Goal: Check status

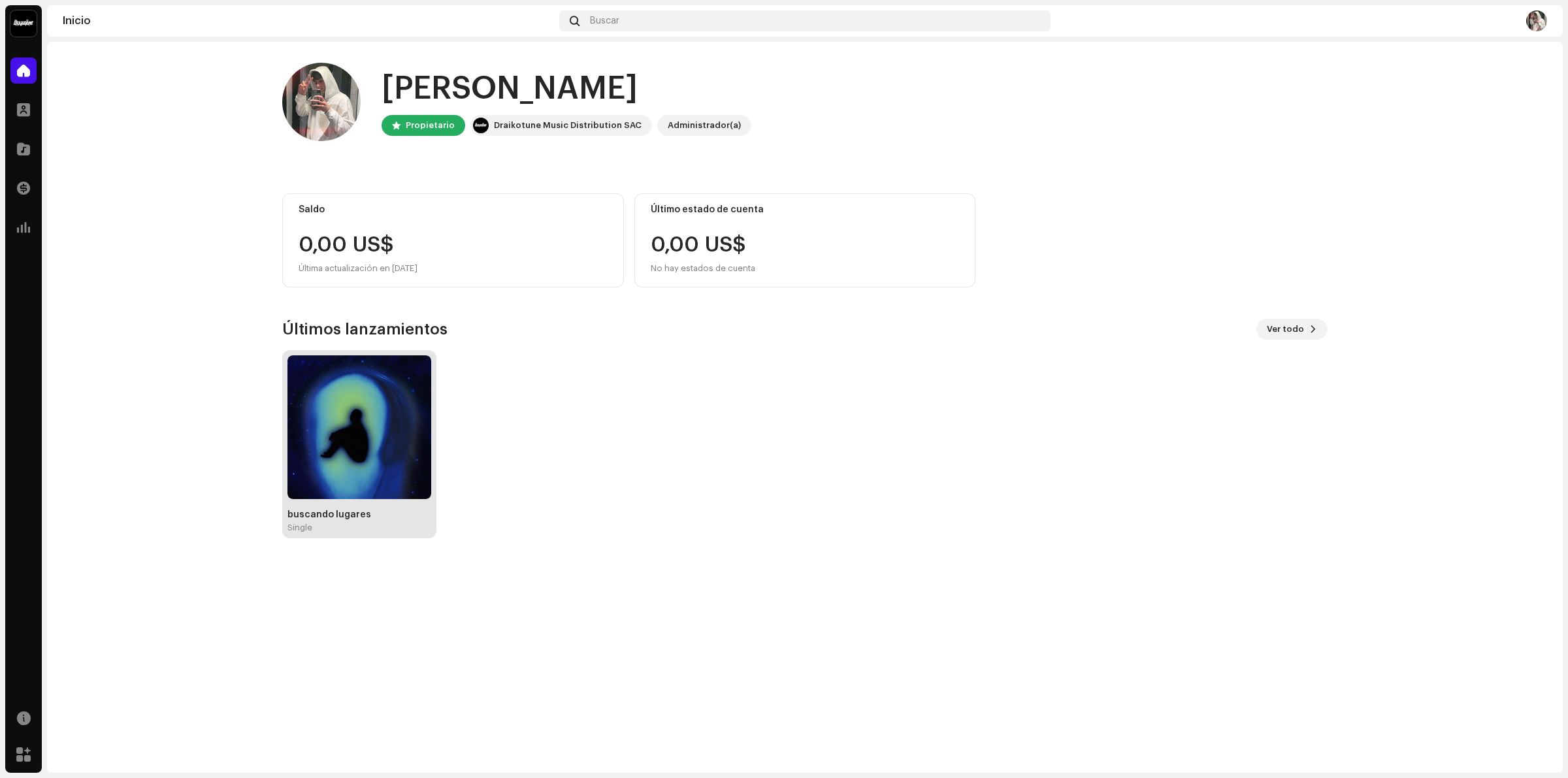
click at [358, 419] on img at bounding box center [359, 427] width 144 height 144
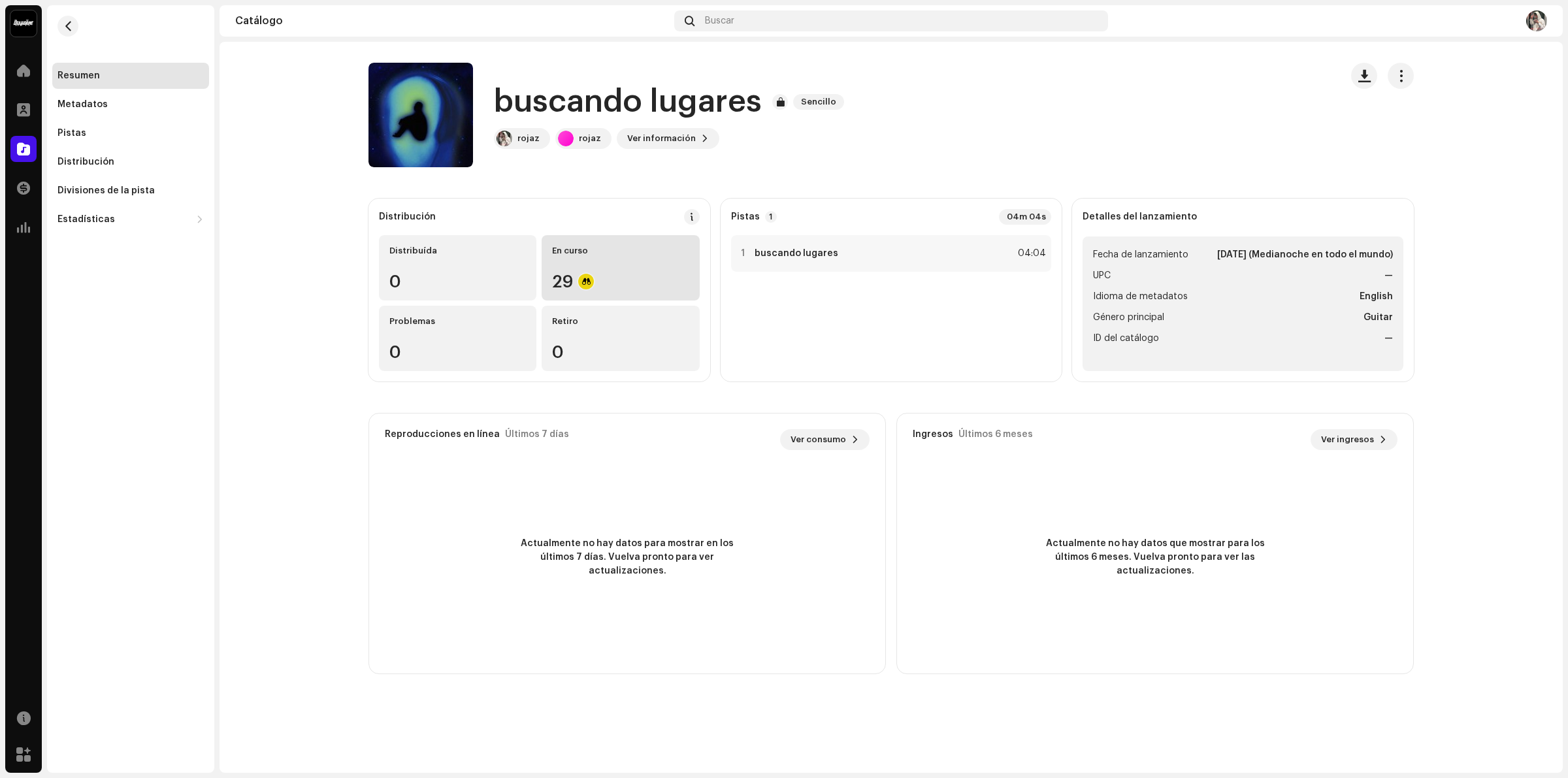
click at [582, 263] on div "En curso 29" at bounding box center [620, 267] width 157 height 65
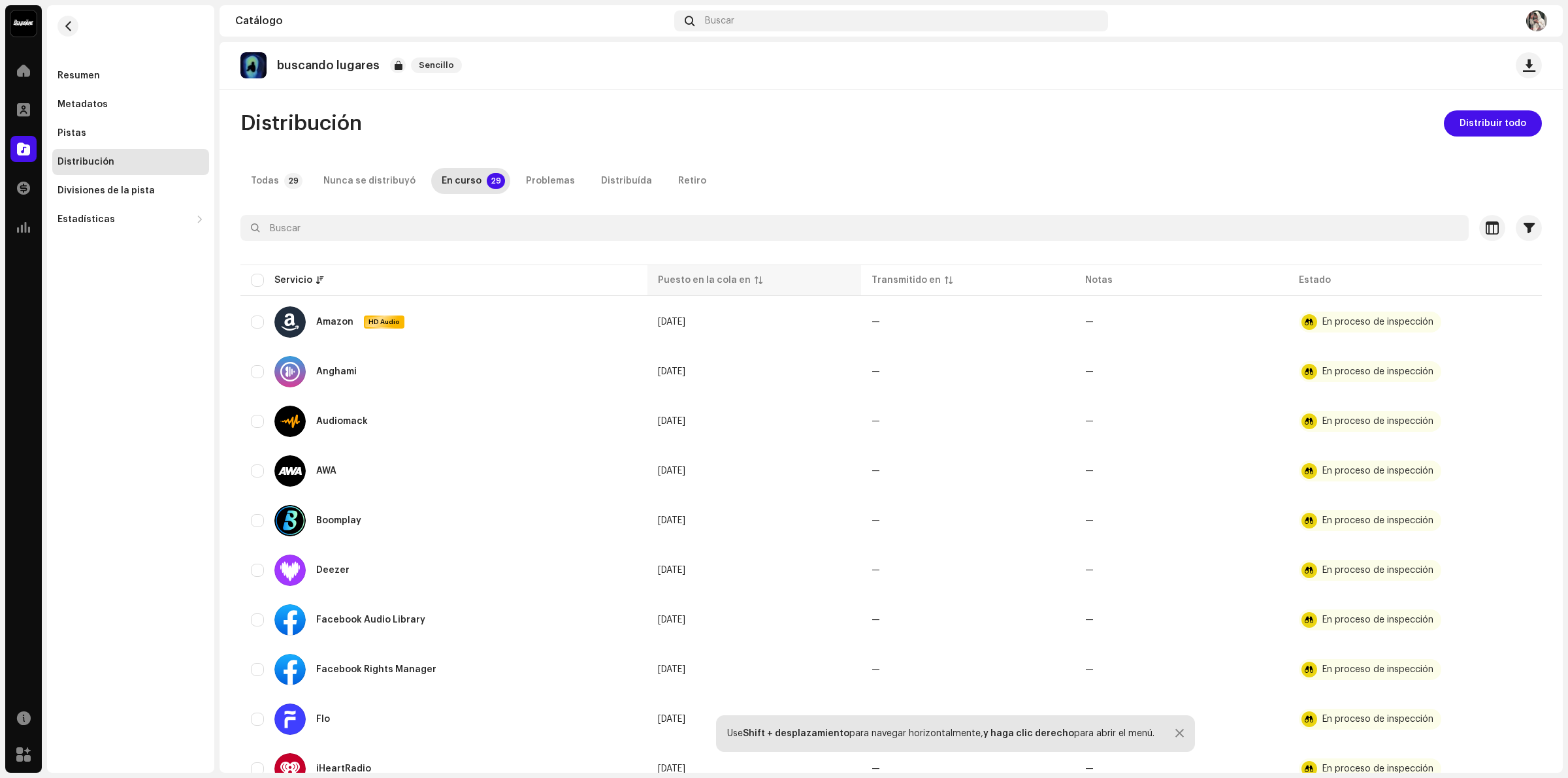
click at [755, 279] on div "Puesto en la cola en" at bounding box center [754, 280] width 193 height 13
click at [56, 25] on re-m-nav-back at bounding box center [68, 34] width 32 height 57
click at [67, 25] on span "button" at bounding box center [68, 26] width 10 height 11
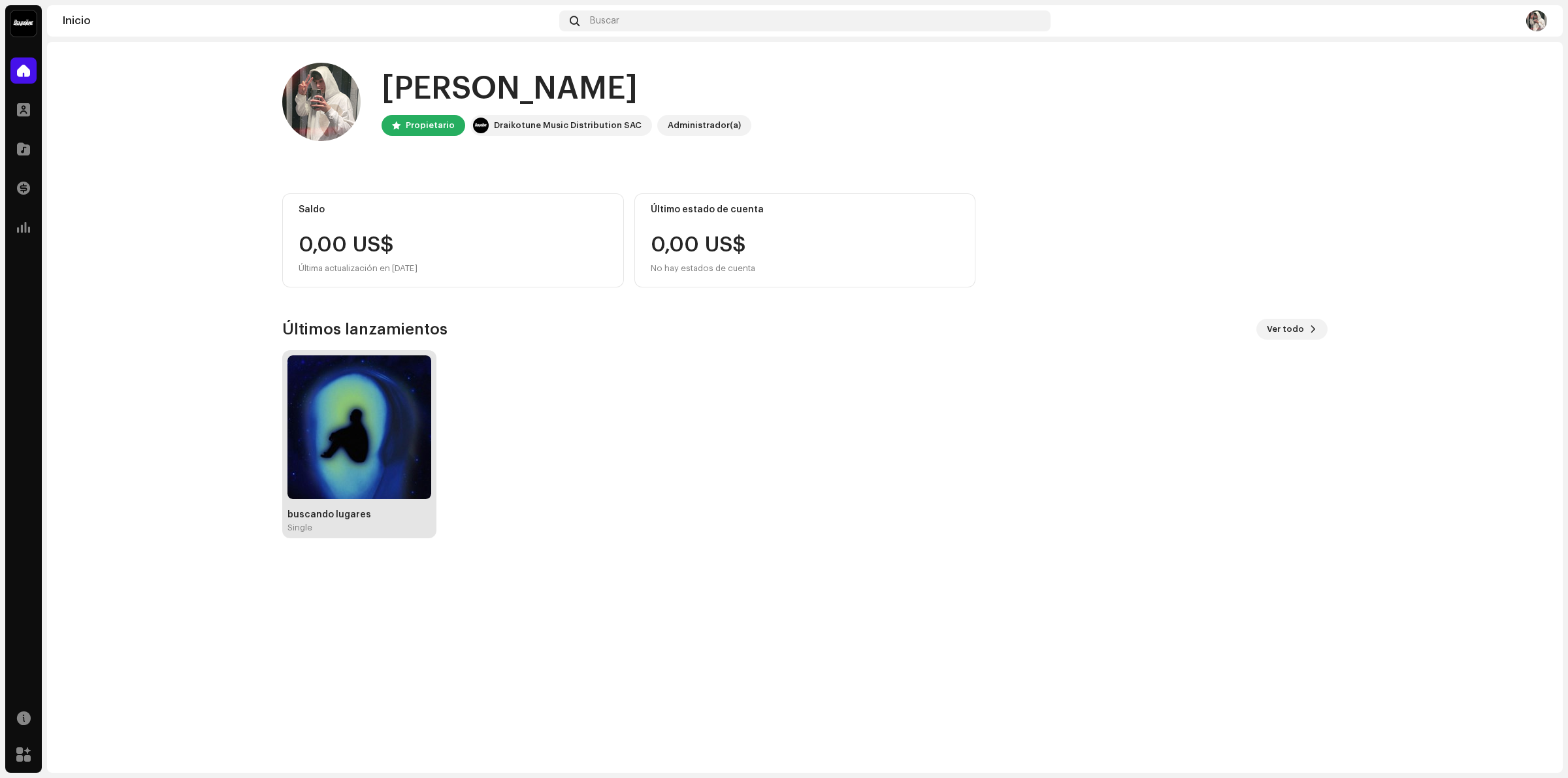
click at [398, 383] on img at bounding box center [359, 427] width 144 height 144
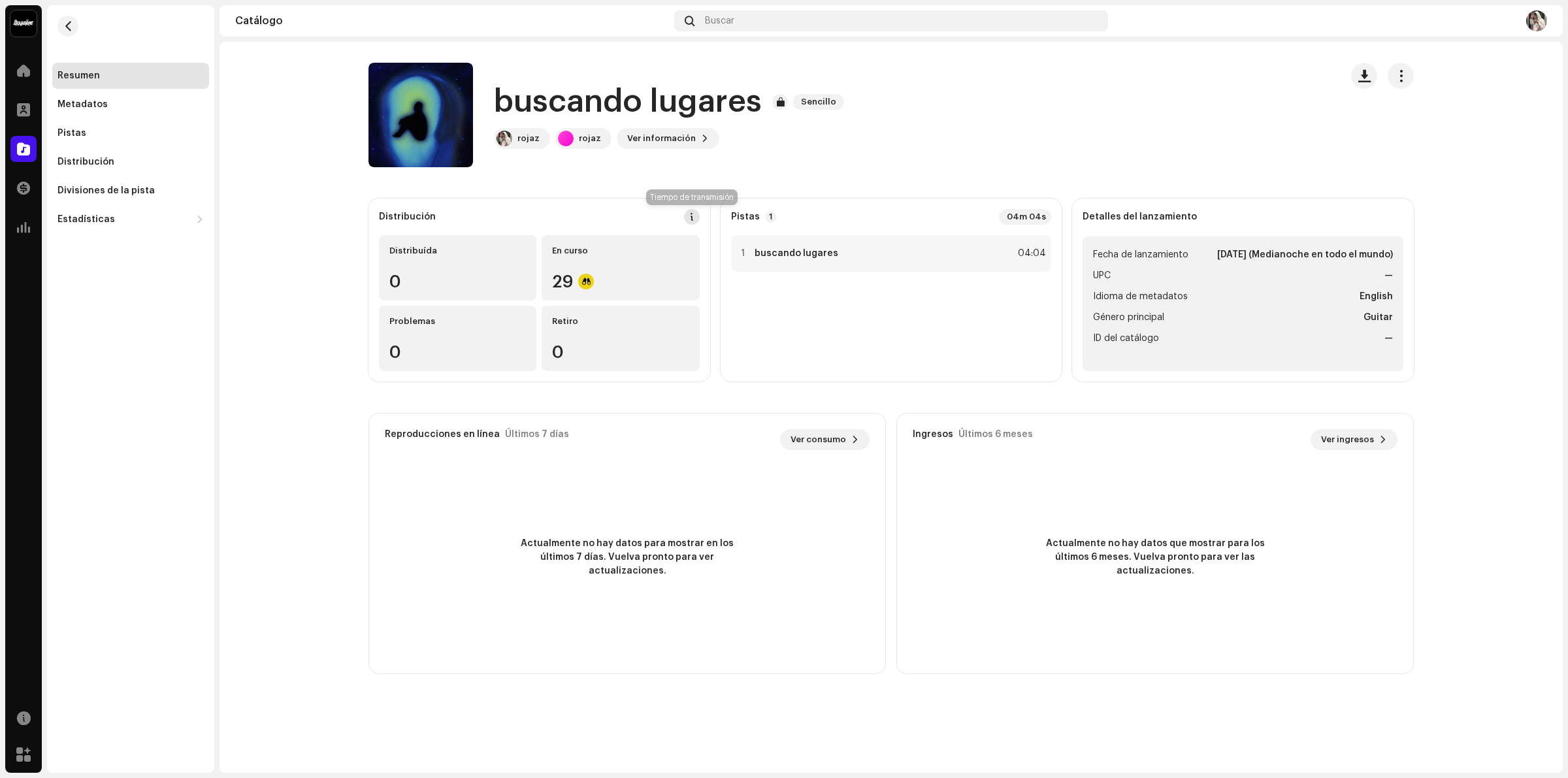
click at [691, 216] on span at bounding box center [692, 217] width 9 height 11
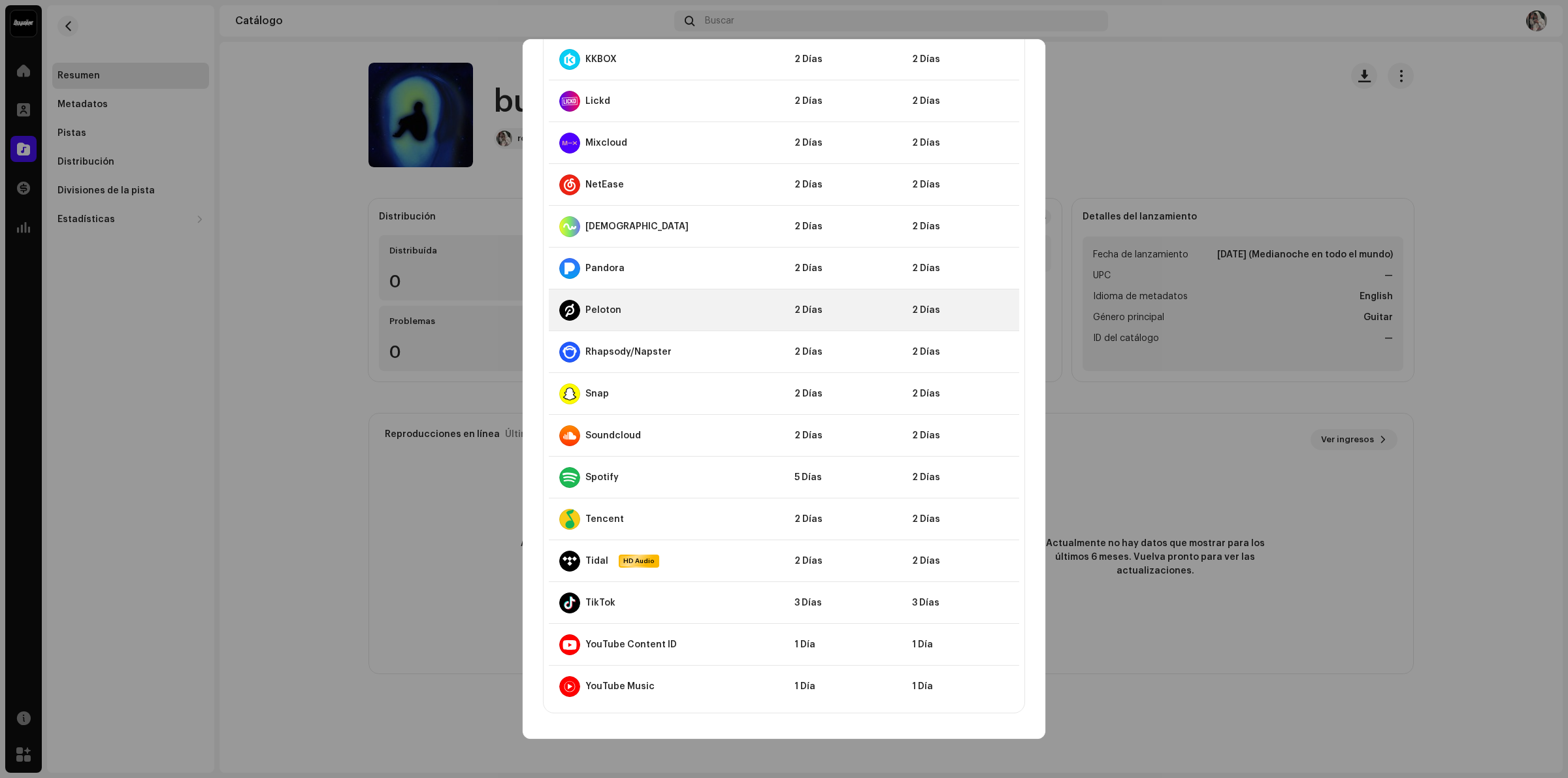
scroll to position [899, 0]
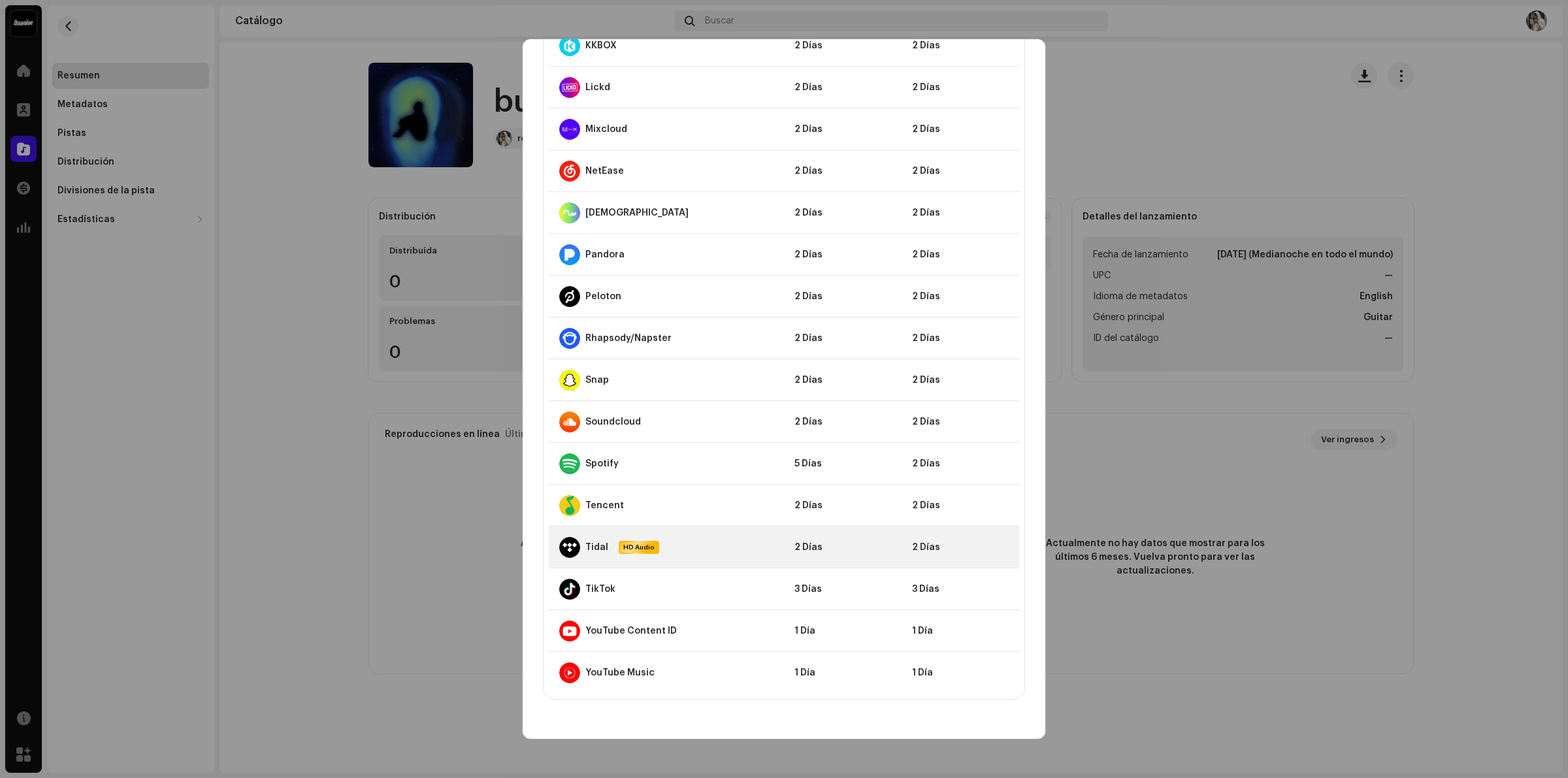
click at [880, 549] on td "2 Días" at bounding box center [843, 547] width 118 height 42
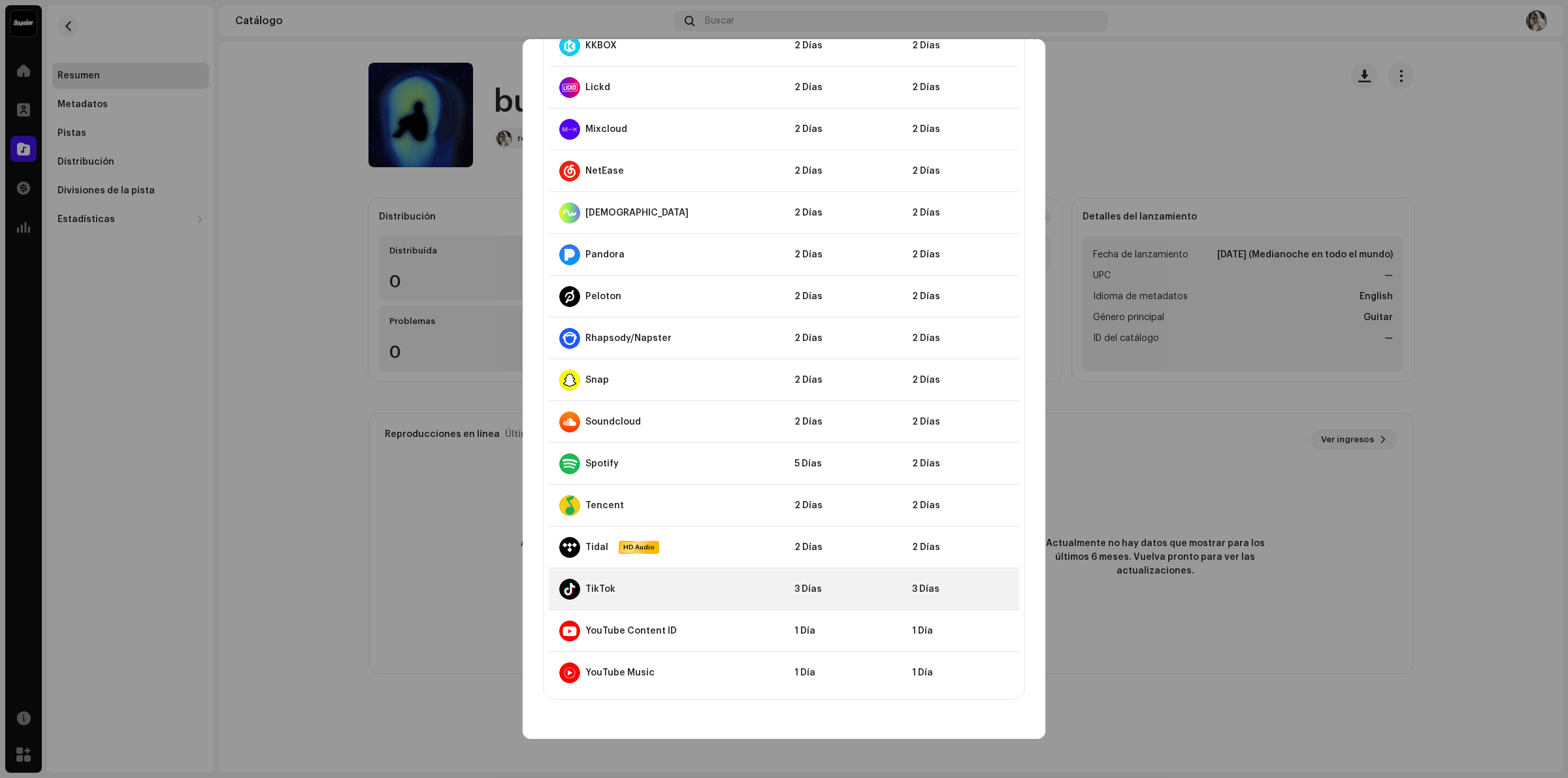
click at [873, 575] on td "3 Días" at bounding box center [843, 589] width 118 height 42
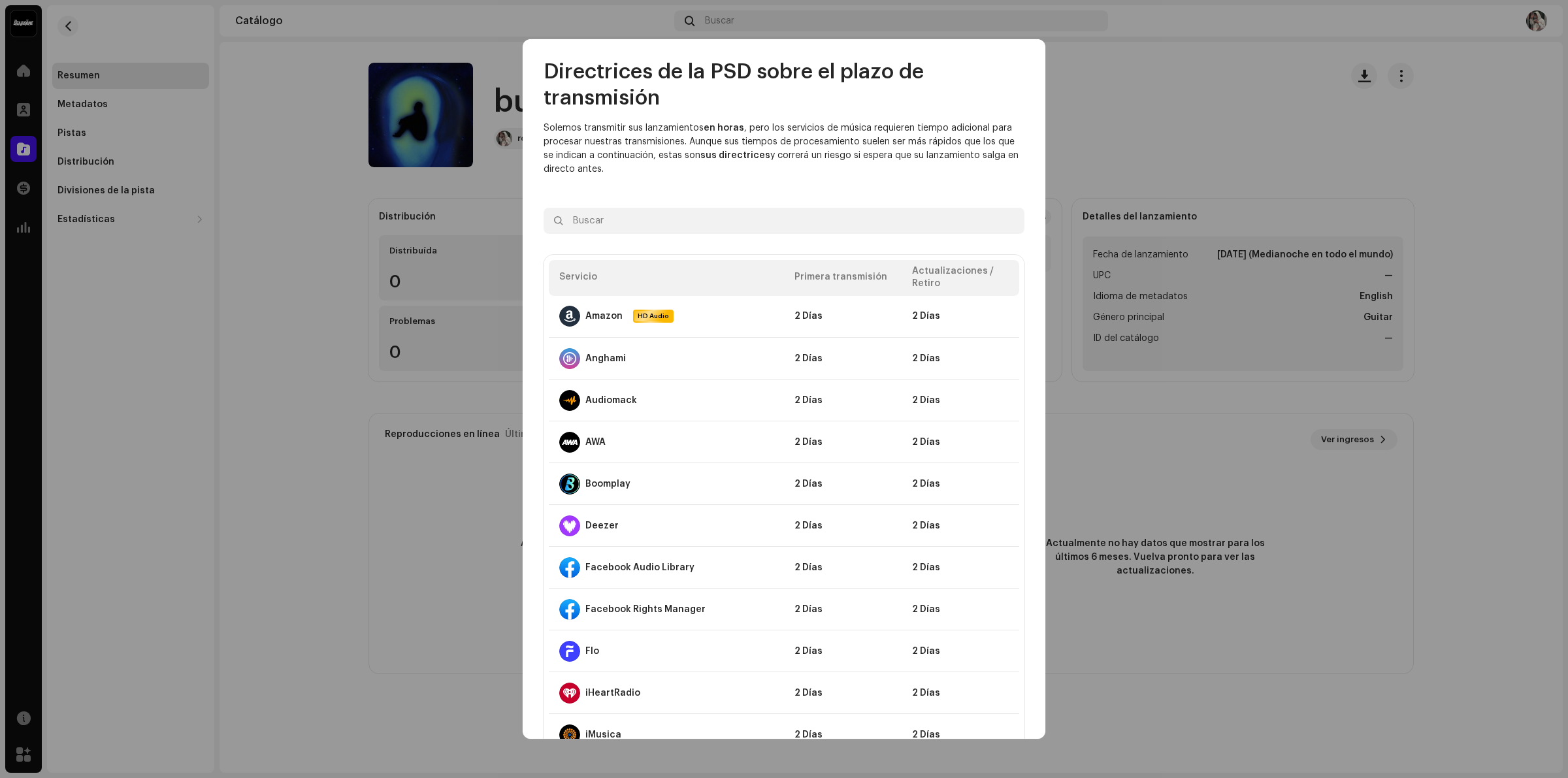
scroll to position [0, 0]
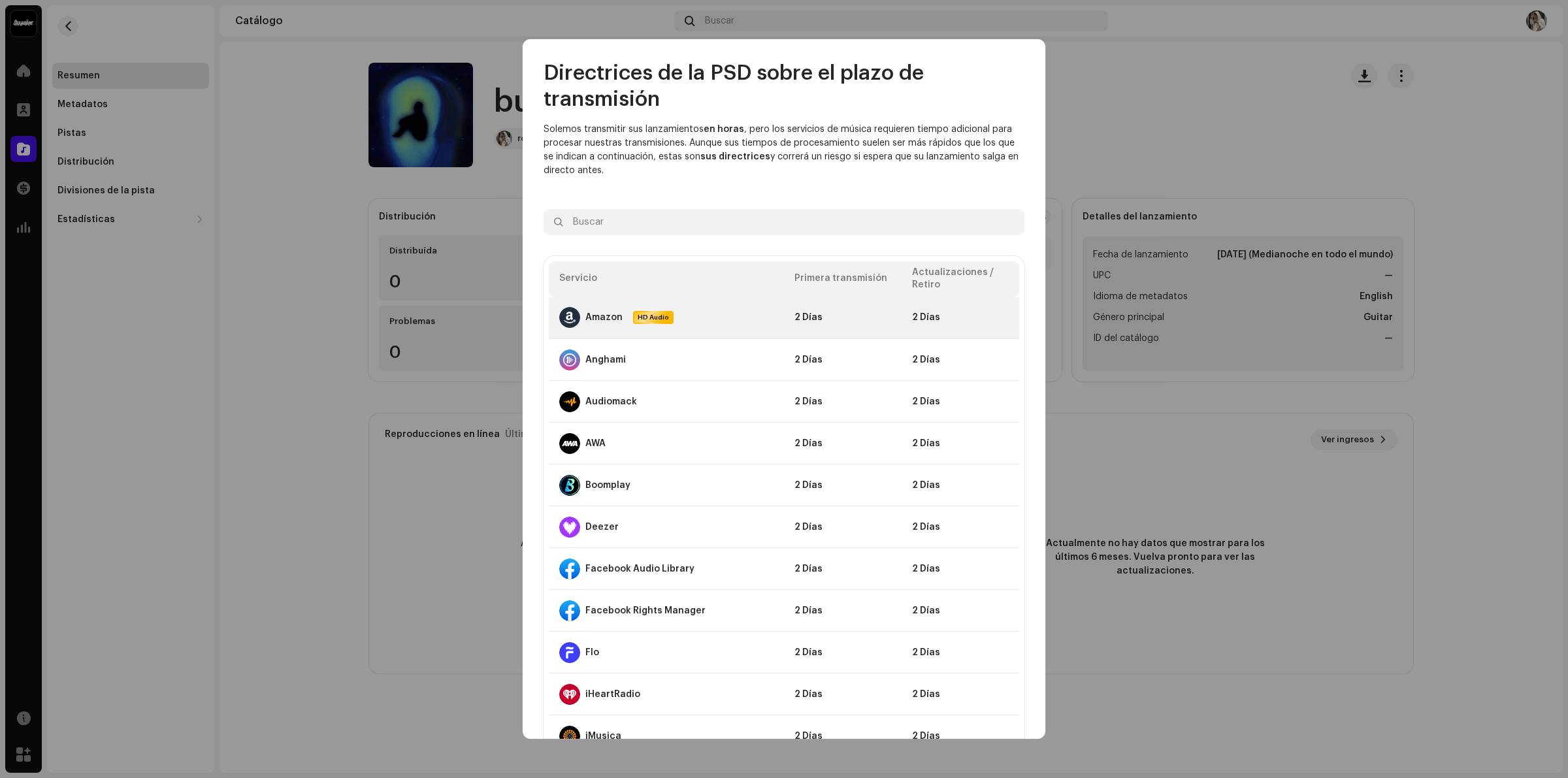
click at [751, 322] on div "Amazon HD Audio" at bounding box center [667, 317] width 214 height 21
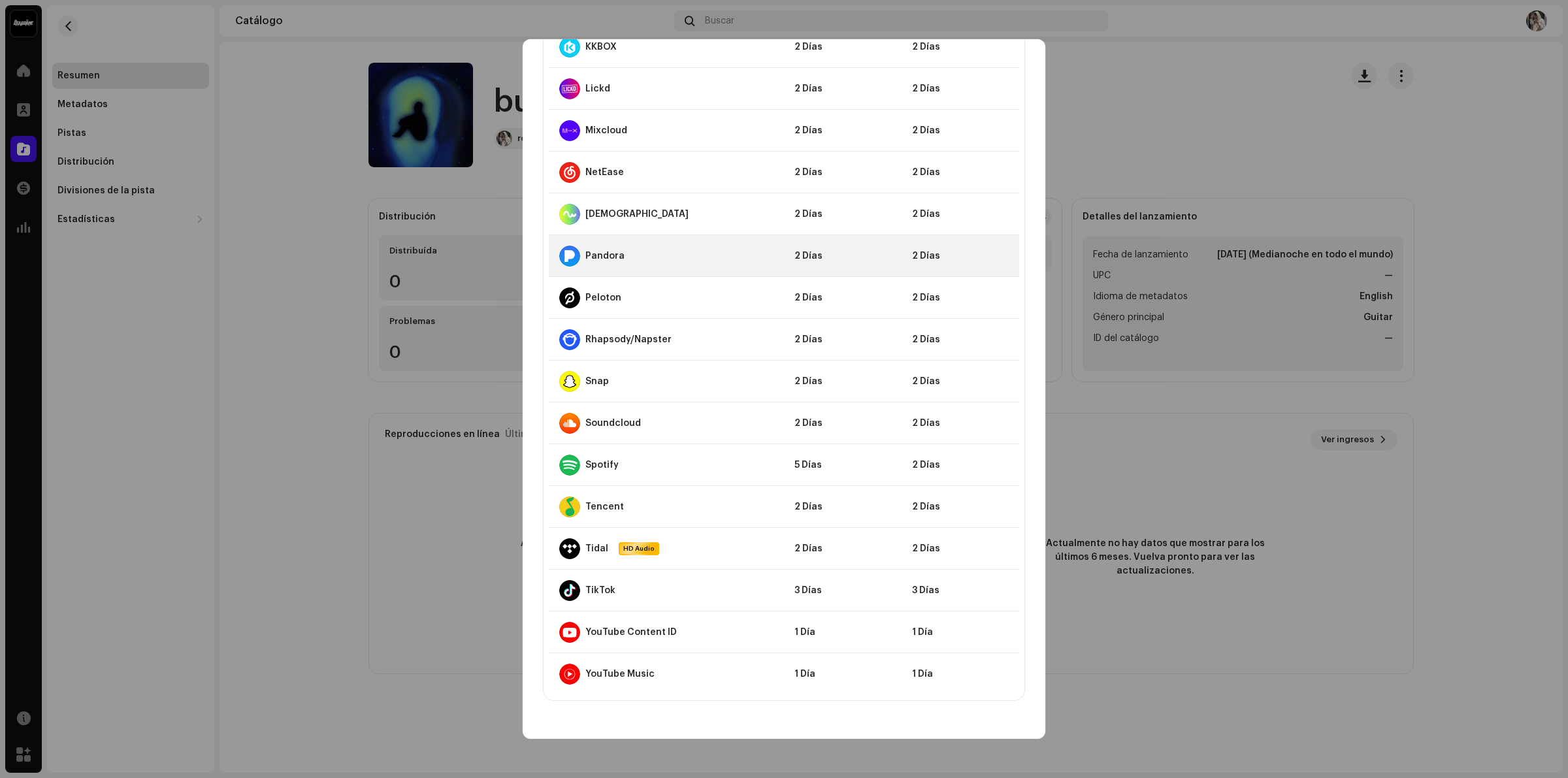
scroll to position [899, 0]
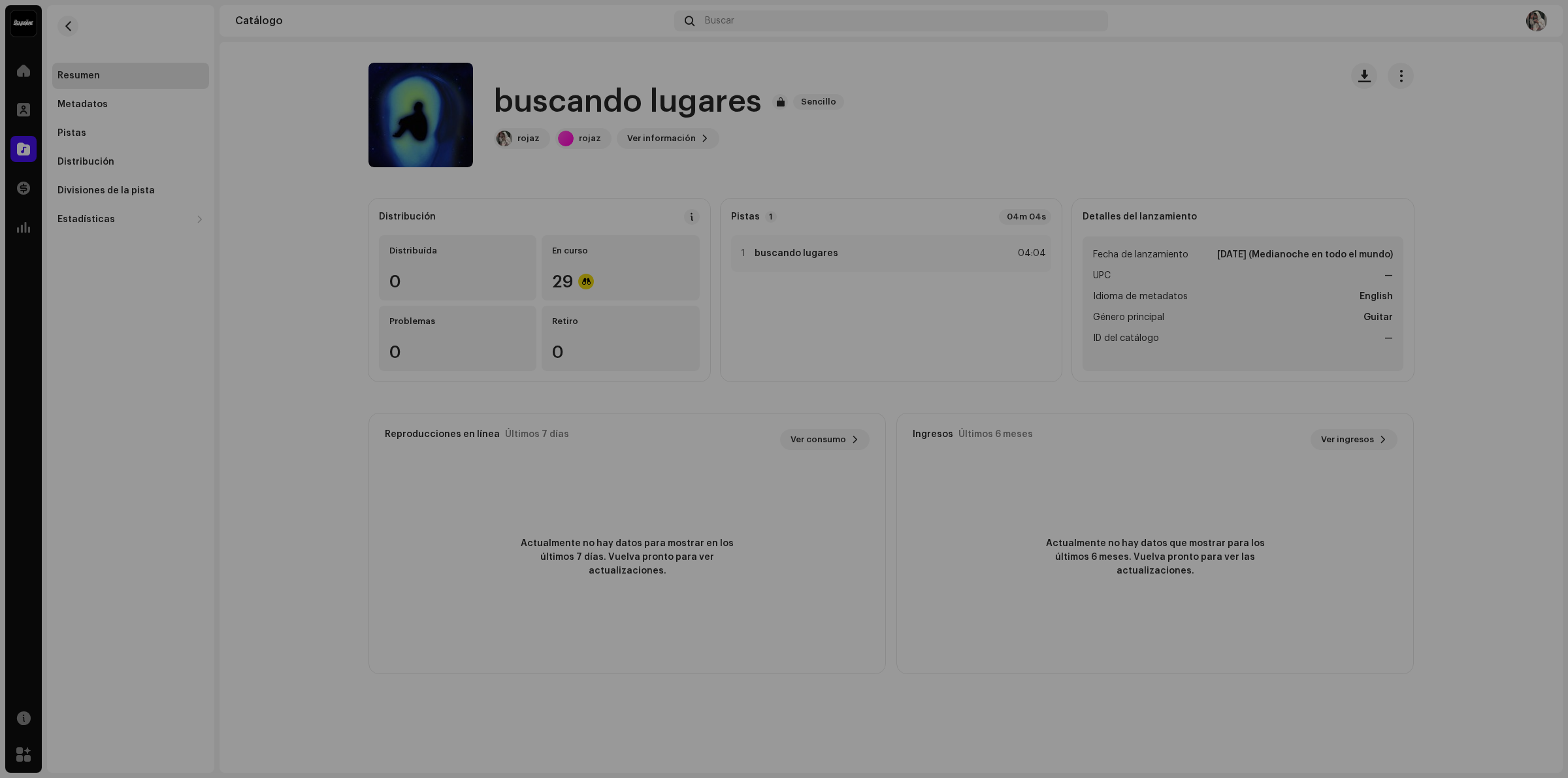
click at [1266, 191] on div "Directrices de la PSD sobre el plazo de transmisión Solemos transmitir sus lanz…" at bounding box center [784, 389] width 1568 height 778
